Goal: Task Accomplishment & Management: Use online tool/utility

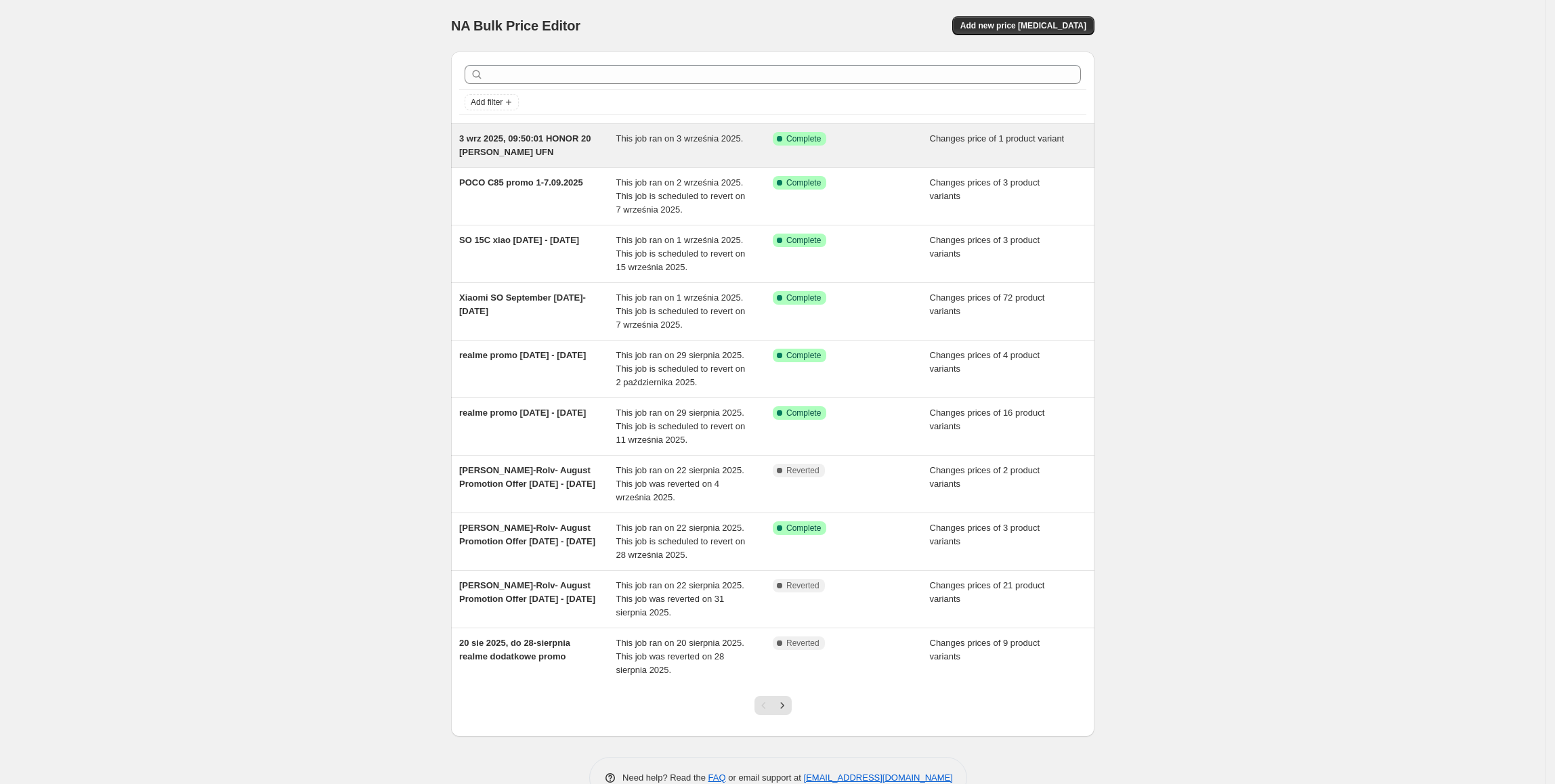
click at [516, 157] on div "3 wrz 2025, 09:50:01 HONOR 20 [PERSON_NAME] UFN" at bounding box center [538, 146] width 157 height 27
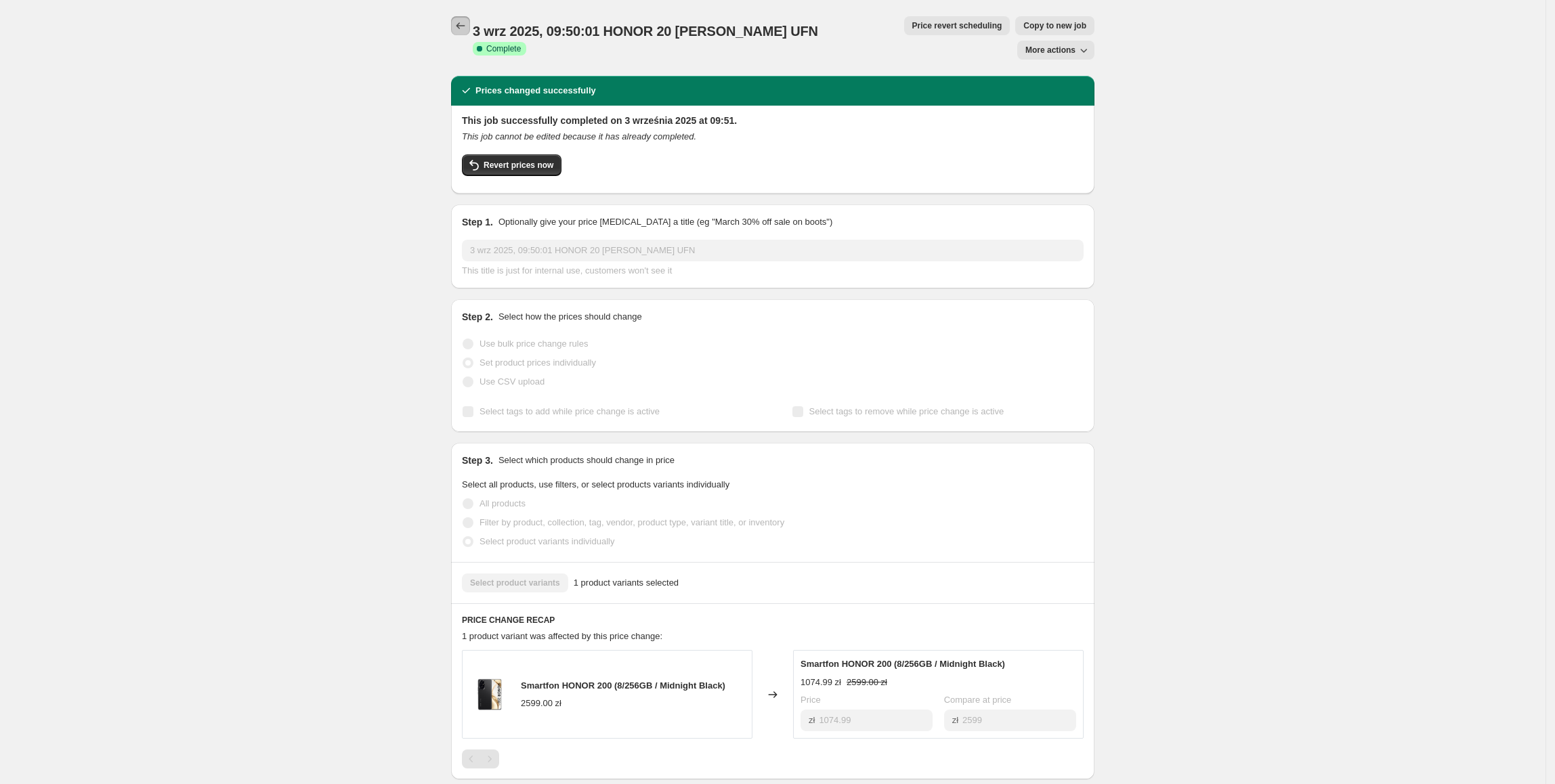
click at [468, 23] on icon "Price change jobs" at bounding box center [460, 26] width 13 height 13
